Goal: Transaction & Acquisition: Purchase product/service

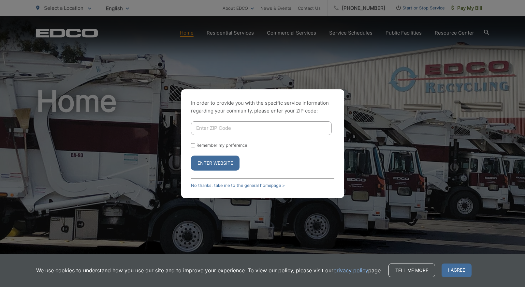
click at [287, 130] on input "Enter ZIP Code" at bounding box center [261, 128] width 141 height 14
type input "92083"
click at [191, 155] on button "Enter Website" at bounding box center [215, 162] width 49 height 15
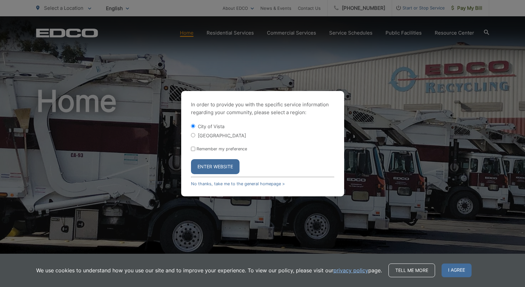
click at [191, 135] on input "[GEOGRAPHIC_DATA]" at bounding box center [193, 135] width 4 height 4
radio input "true"
click at [190, 148] on div "In order to provide you with the specific service information regarding your co…" at bounding box center [262, 143] width 163 height 105
click at [192, 149] on input "Remember my preference" at bounding box center [193, 149] width 4 height 4
checkbox input "true"
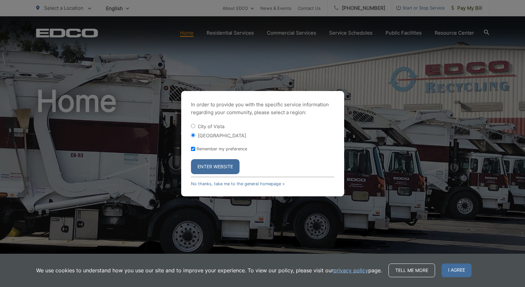
click at [202, 168] on button "Enter Website" at bounding box center [215, 166] width 49 height 15
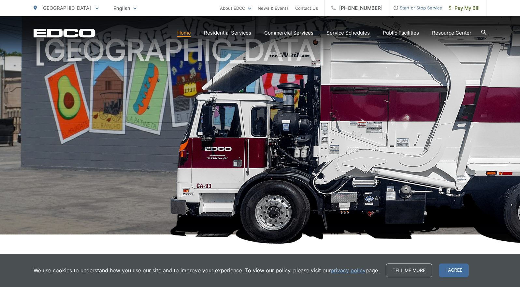
scroll to position [170, 0]
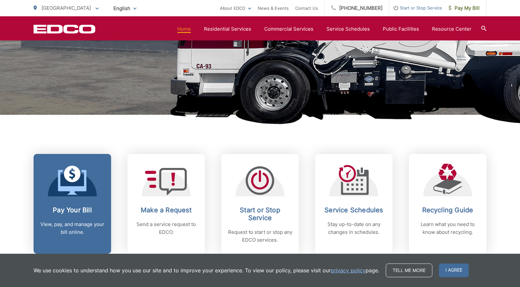
click at [75, 186] on icon at bounding box center [72, 182] width 28 height 25
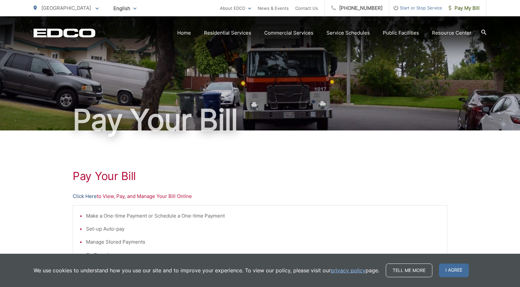
click at [87, 196] on link "Click Here" at bounding box center [85, 196] width 24 height 8
click at [88, 195] on link "Click Here" at bounding box center [85, 196] width 24 height 8
